Goal: Information Seeking & Learning: Get advice/opinions

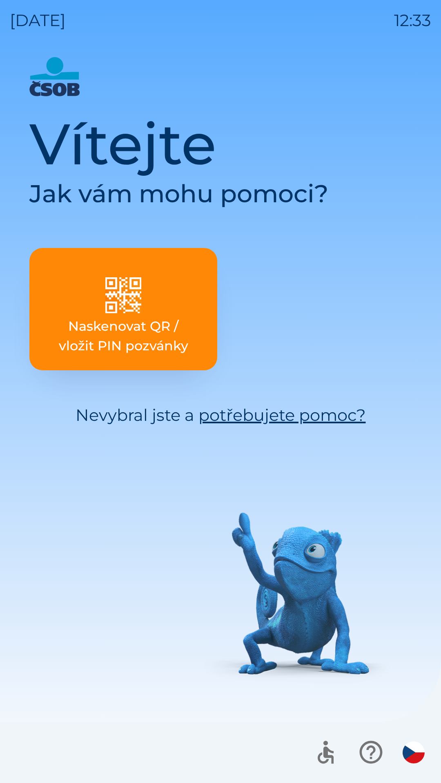
click at [188, 281] on button "Naskenovat QR / vložit PIN pozvánky" at bounding box center [123, 309] width 188 height 122
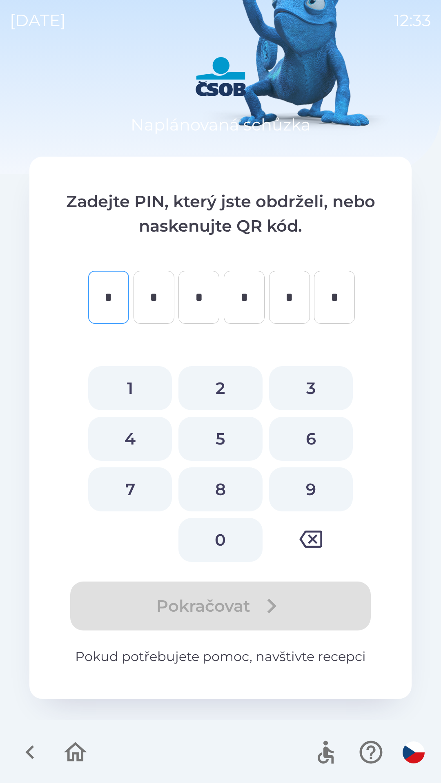
click at [79, 755] on icon "button" at bounding box center [75, 752] width 23 height 20
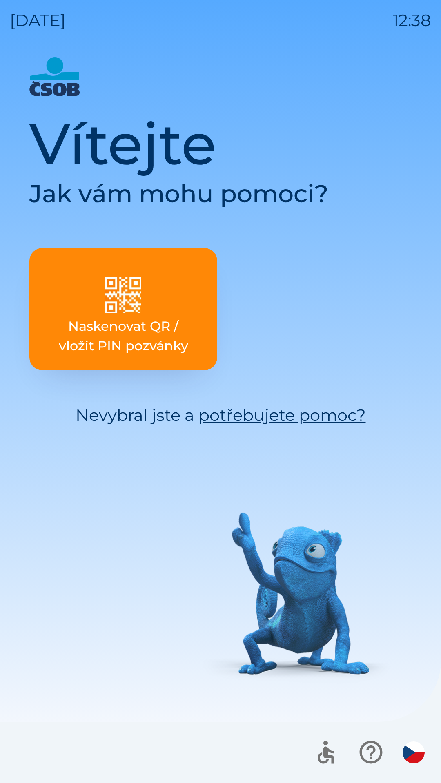
click at [315, 417] on link "potřebujete pomoc?" at bounding box center [281, 415] width 167 height 20
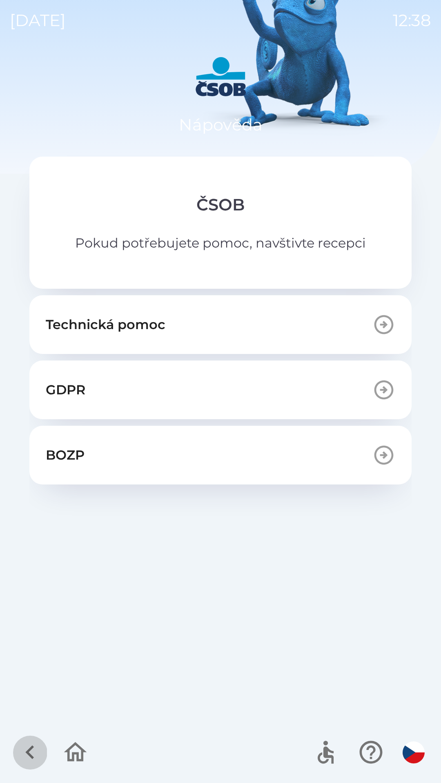
click at [30, 750] on icon "button" at bounding box center [29, 753] width 9 height 14
